Goal: Connect with others: Connect with others

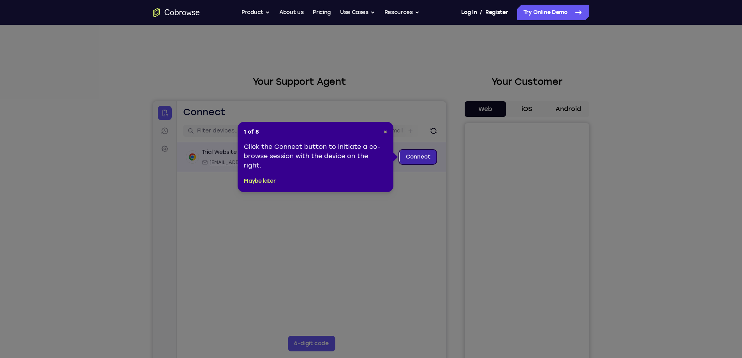
click at [417, 159] on link "Connect" at bounding box center [417, 157] width 37 height 14
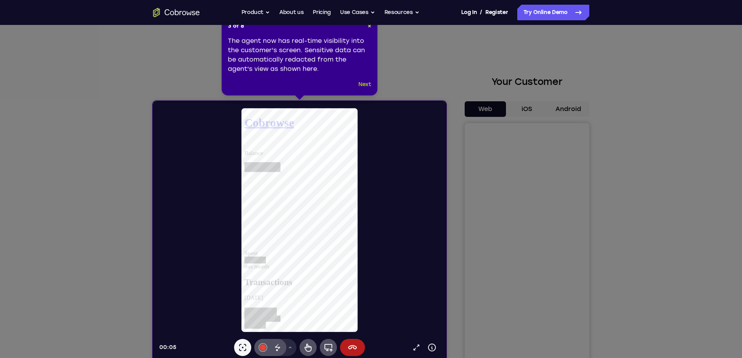
click at [368, 86] on button "Next" at bounding box center [365, 84] width 13 height 9
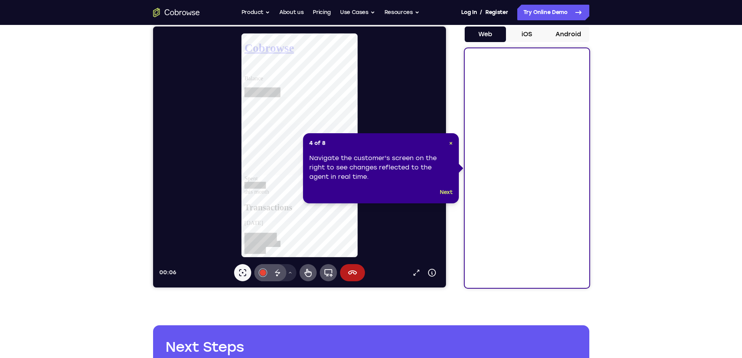
scroll to position [78, 0]
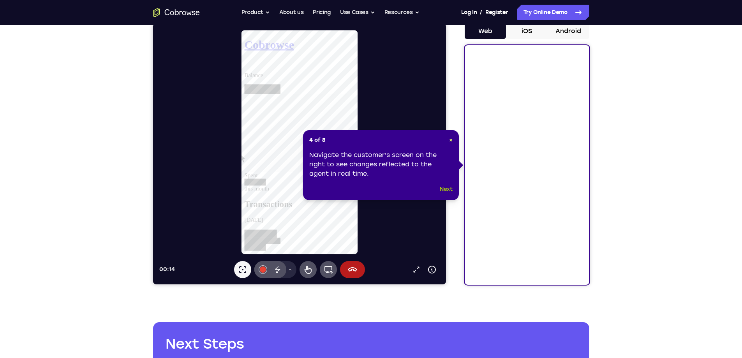
click at [449, 186] on button "Next" at bounding box center [446, 189] width 13 height 9
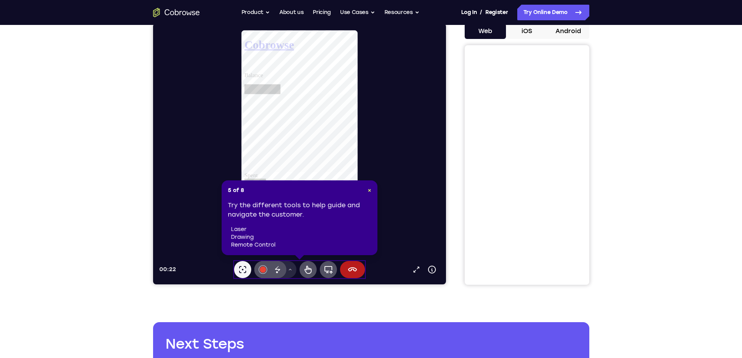
scroll to position [0, 0]
click at [277, 270] on icon at bounding box center [277, 269] width 9 height 9
click at [369, 189] on span "×" at bounding box center [370, 190] width 4 height 7
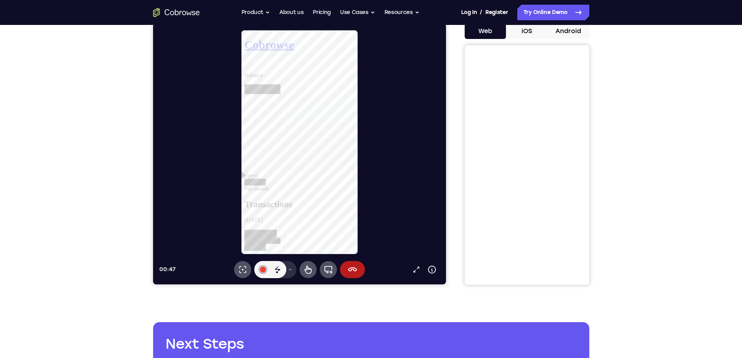
click at [291, 274] on button "Drawing tools menu" at bounding box center [290, 269] width 12 height 17
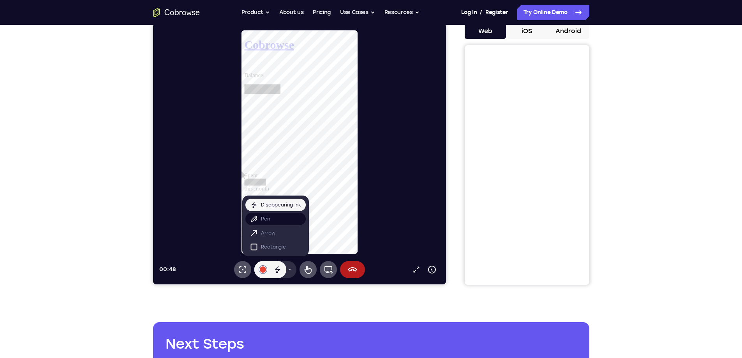
click at [275, 221] on button "Pen" at bounding box center [275, 219] width 60 height 12
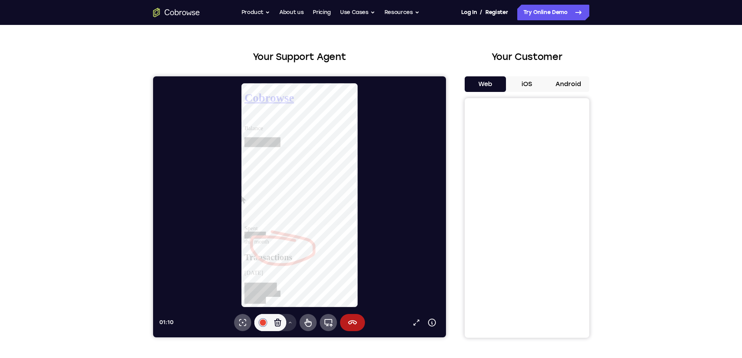
scroll to position [39, 0]
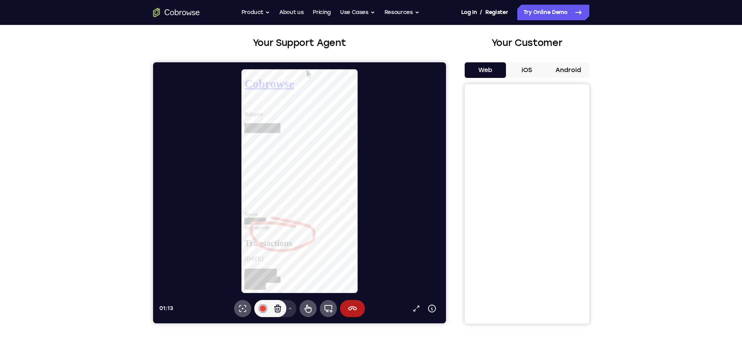
click at [525, 71] on button "iOS" at bounding box center [527, 70] width 42 height 16
click at [488, 72] on button "Web" at bounding box center [486, 70] width 42 height 16
click at [275, 309] on icon at bounding box center [277, 308] width 9 height 9
click at [239, 308] on icon at bounding box center [242, 308] width 9 height 9
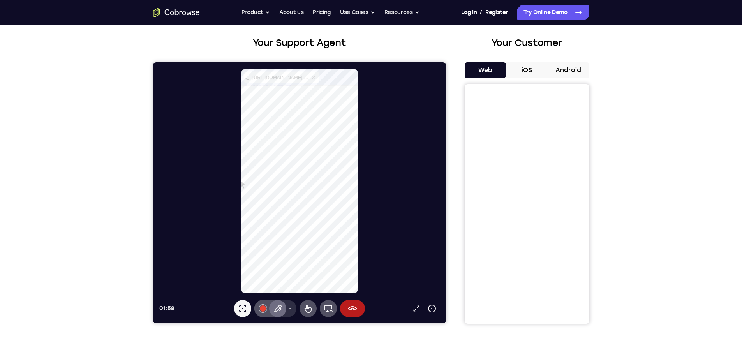
select select "1"
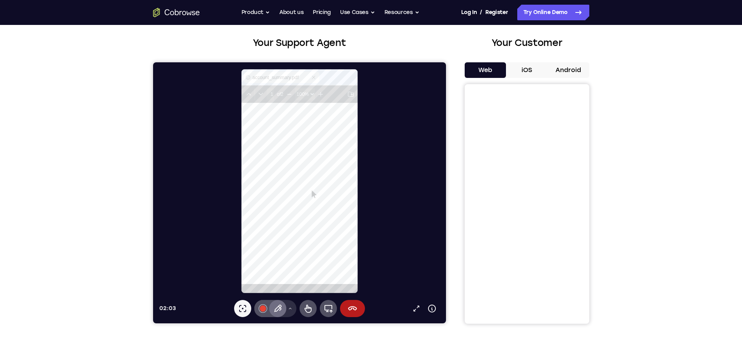
type input "2"
click at [353, 311] on icon at bounding box center [352, 308] width 9 height 9
